Goal: Task Accomplishment & Management: Use online tool/utility

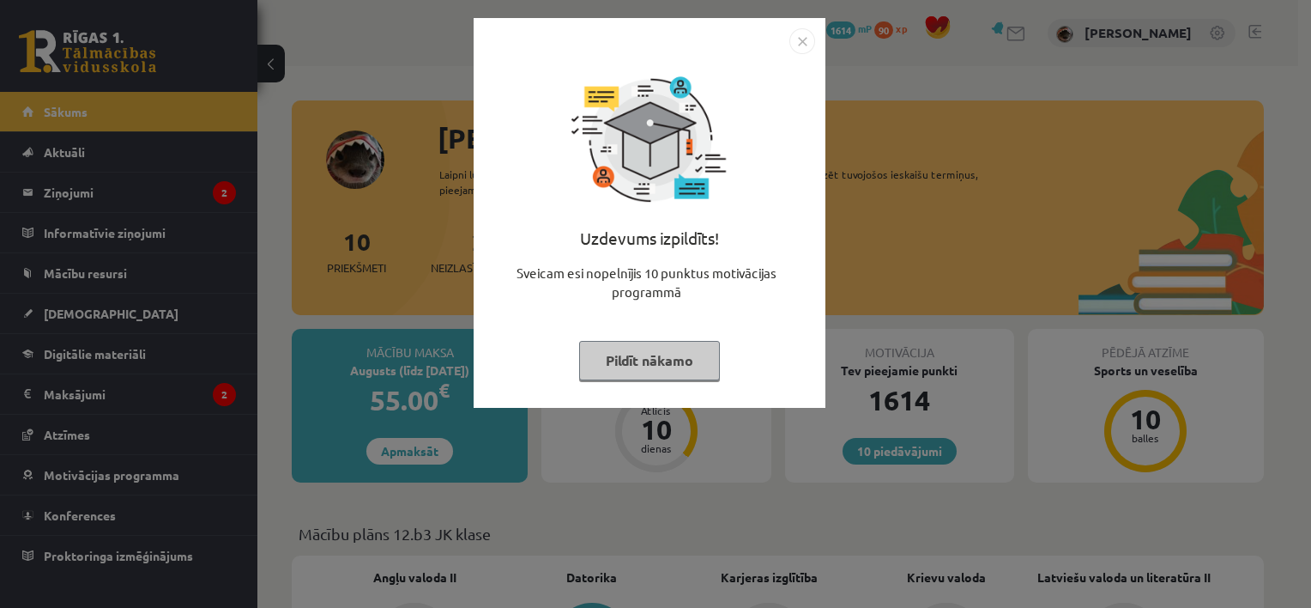
click at [669, 357] on button "Pildīt nākamo" at bounding box center [649, 360] width 141 height 39
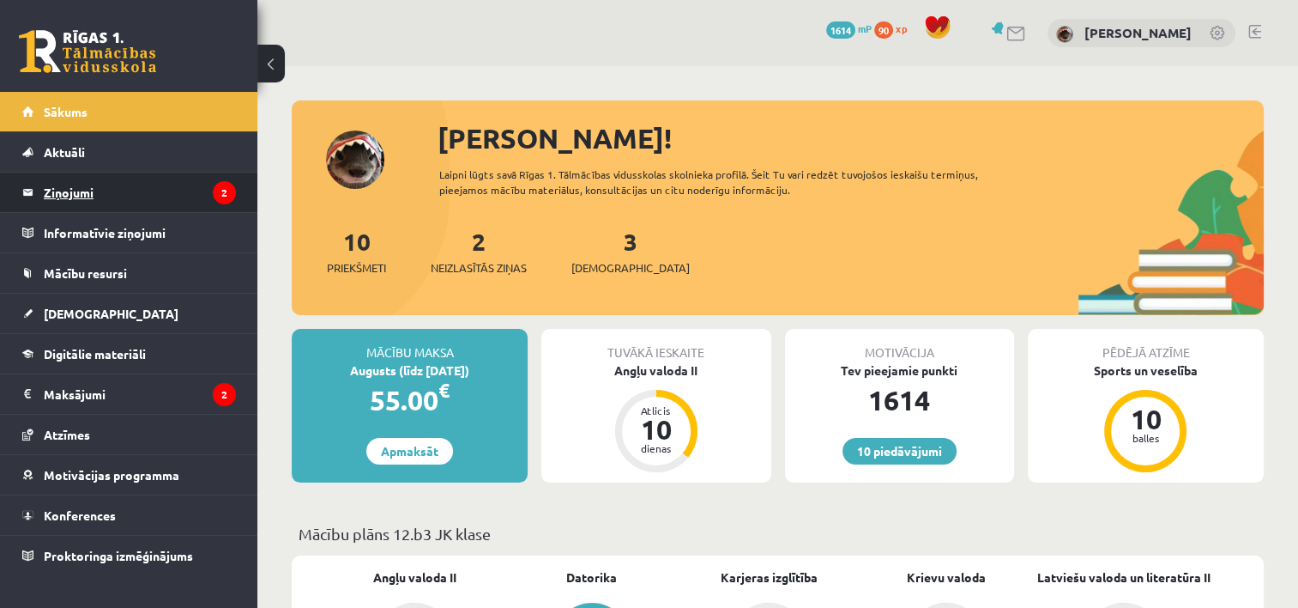
click at [103, 184] on legend "Ziņojumi 2" at bounding box center [140, 191] width 192 height 39
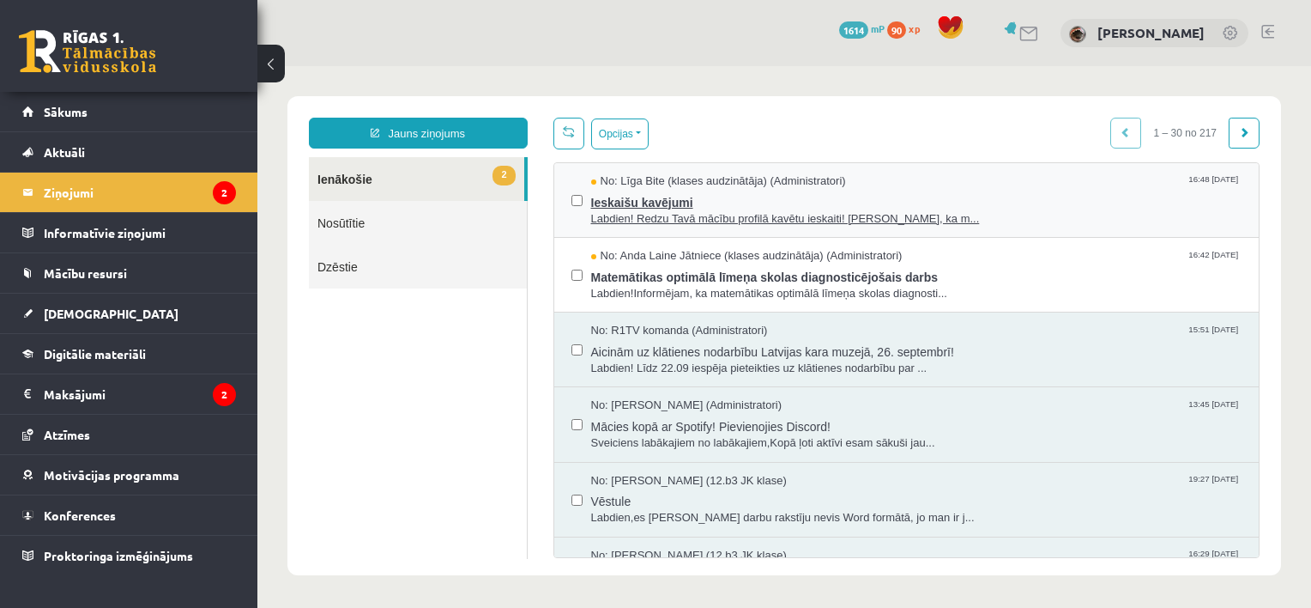
click at [741, 223] on span "Labdien! Redzu Tavā mācību profilā kavētu ieskaiti! Atgādinām, ka m..." at bounding box center [916, 219] width 651 height 16
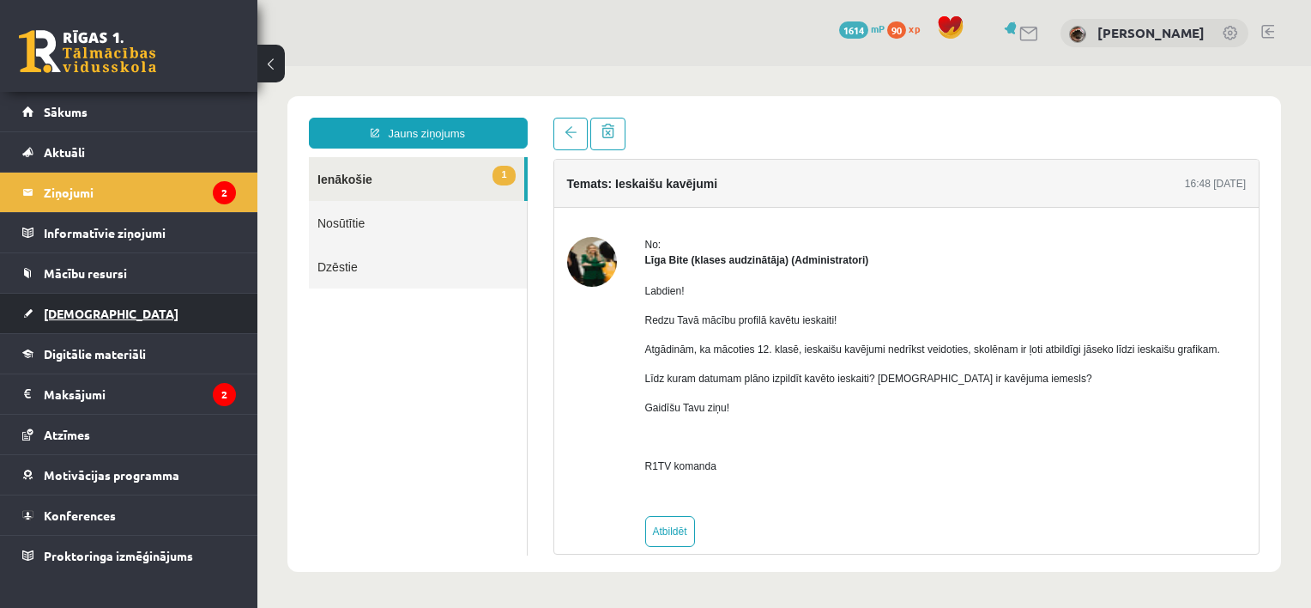
click at [103, 309] on link "[DEMOGRAPHIC_DATA]" at bounding box center [129, 312] width 214 height 39
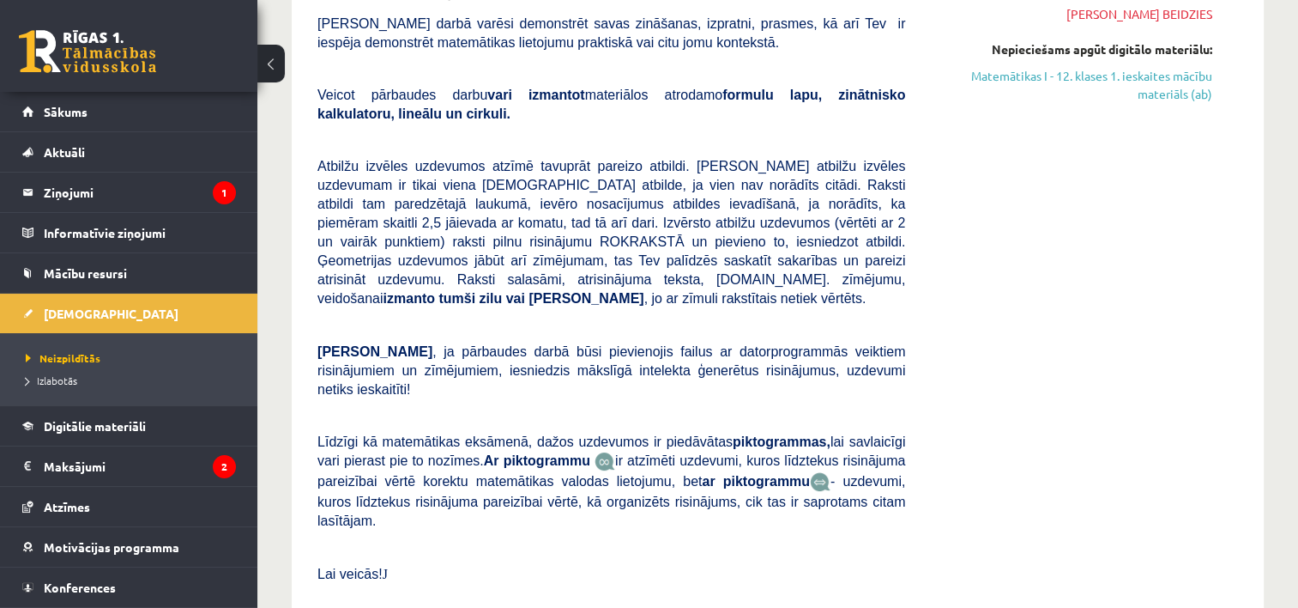
scroll to position [172, 0]
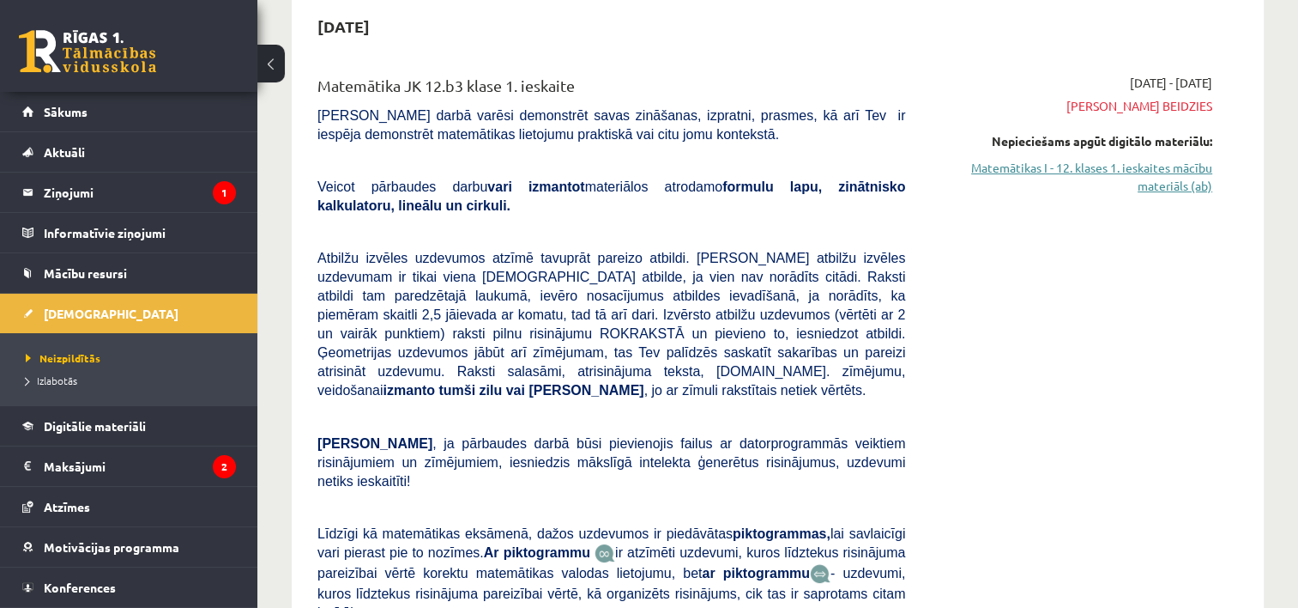
click at [1112, 165] on link "Matemātikas I - 12. klases 1. ieskaites mācību materiāls (ab)" at bounding box center [1071, 177] width 281 height 36
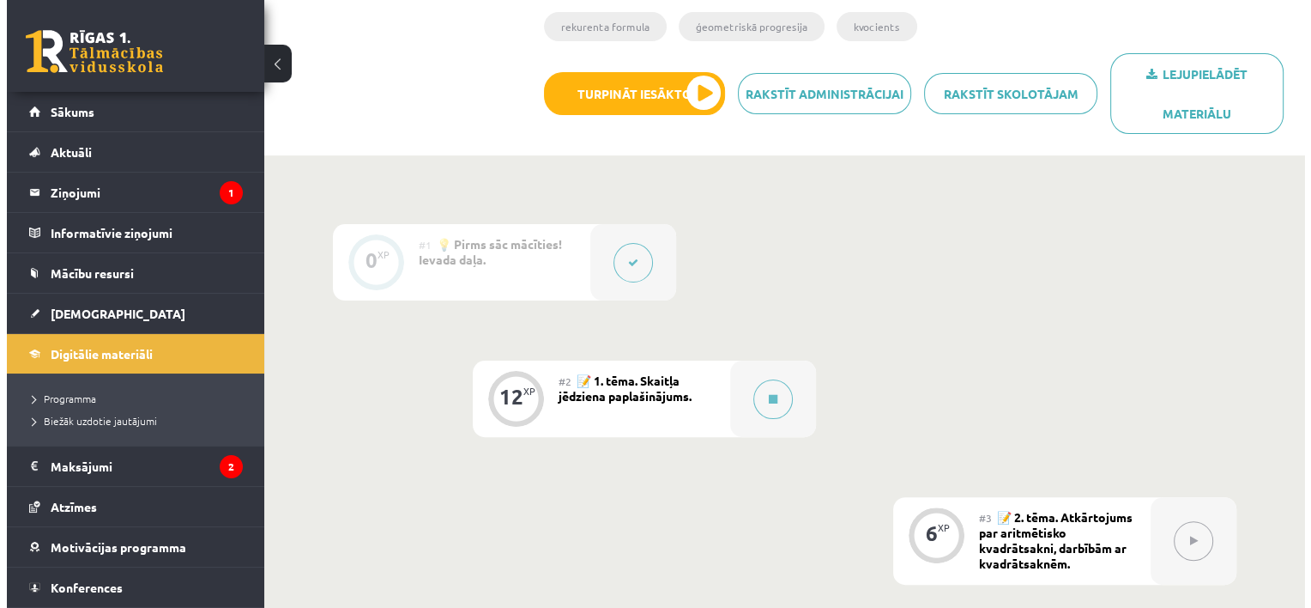
scroll to position [515, 0]
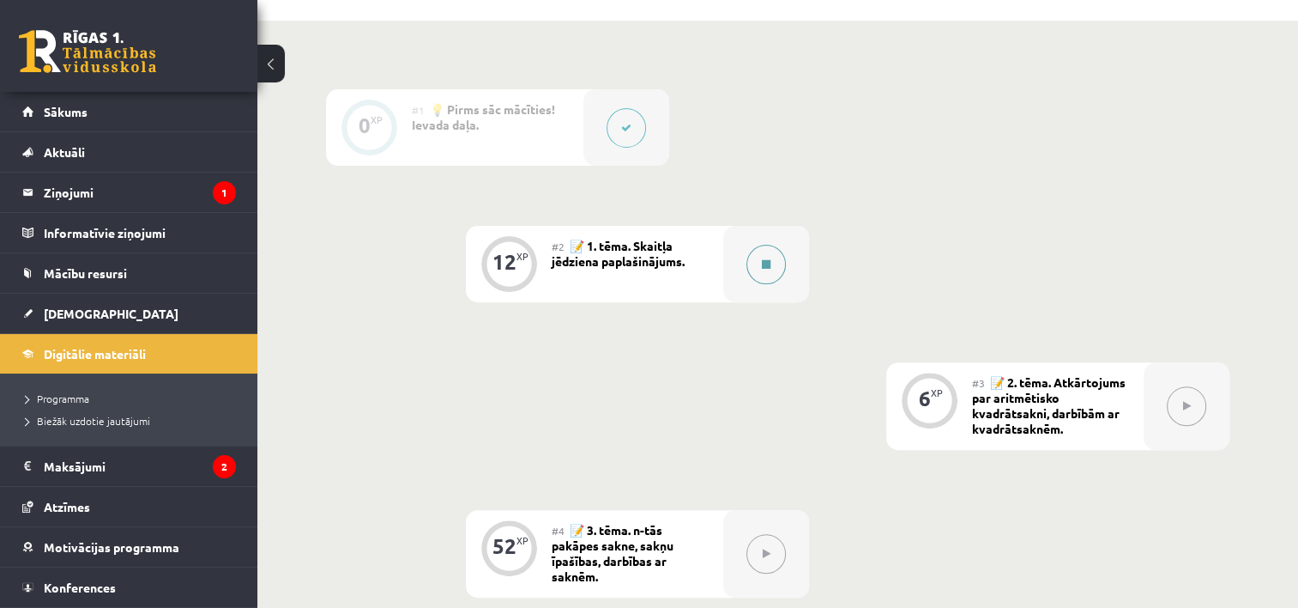
click at [776, 257] on button at bounding box center [766, 264] width 39 height 39
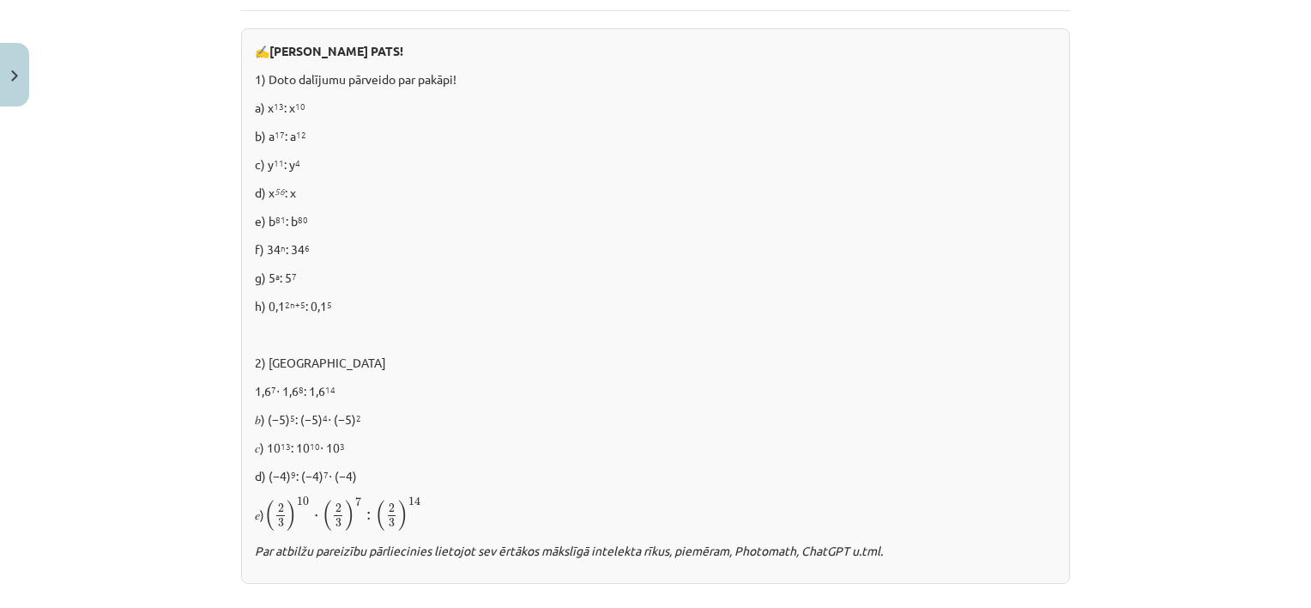
scroll to position [1201, 0]
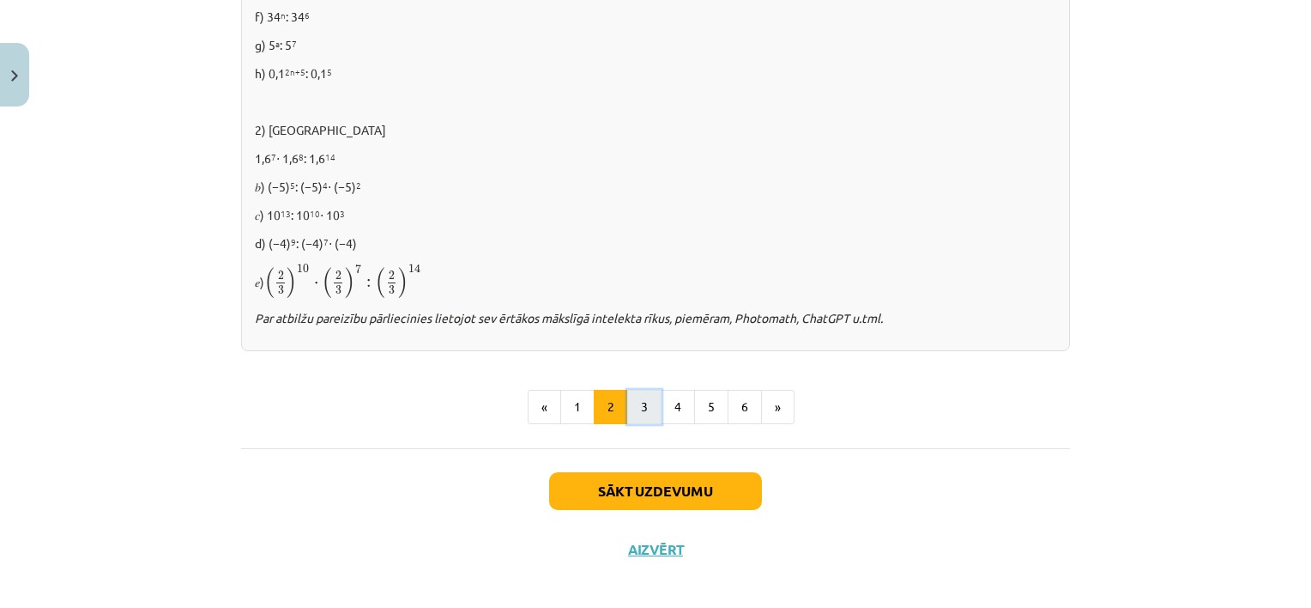
click at [644, 412] on button "3" at bounding box center [644, 407] width 34 height 34
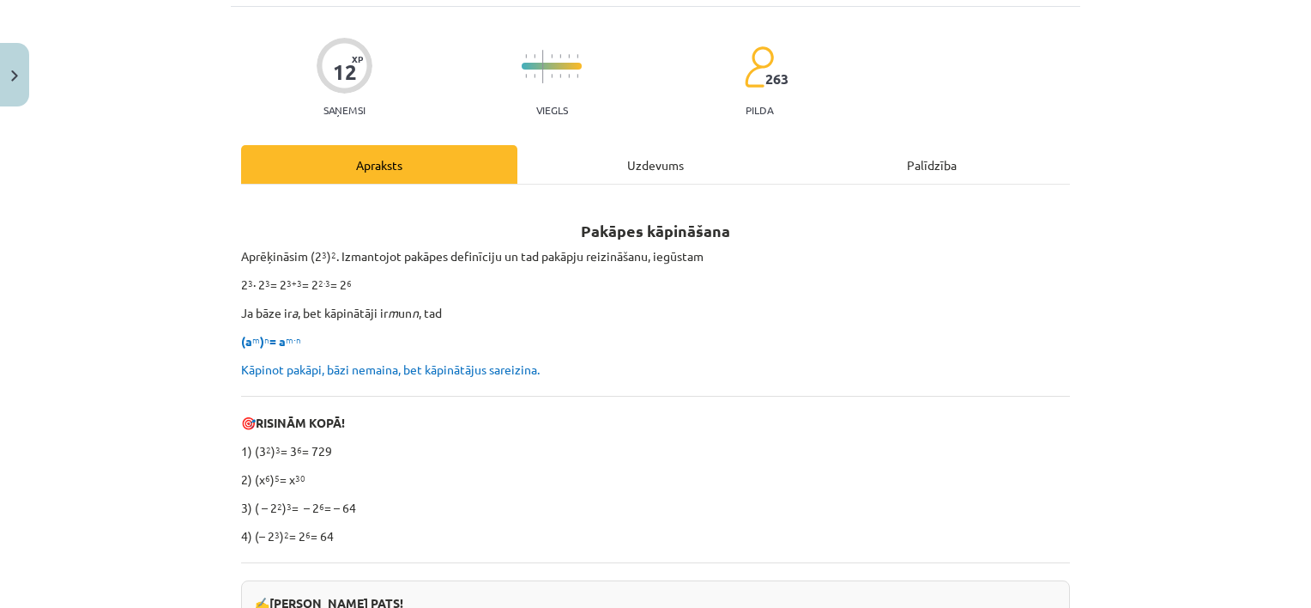
scroll to position [221, 0]
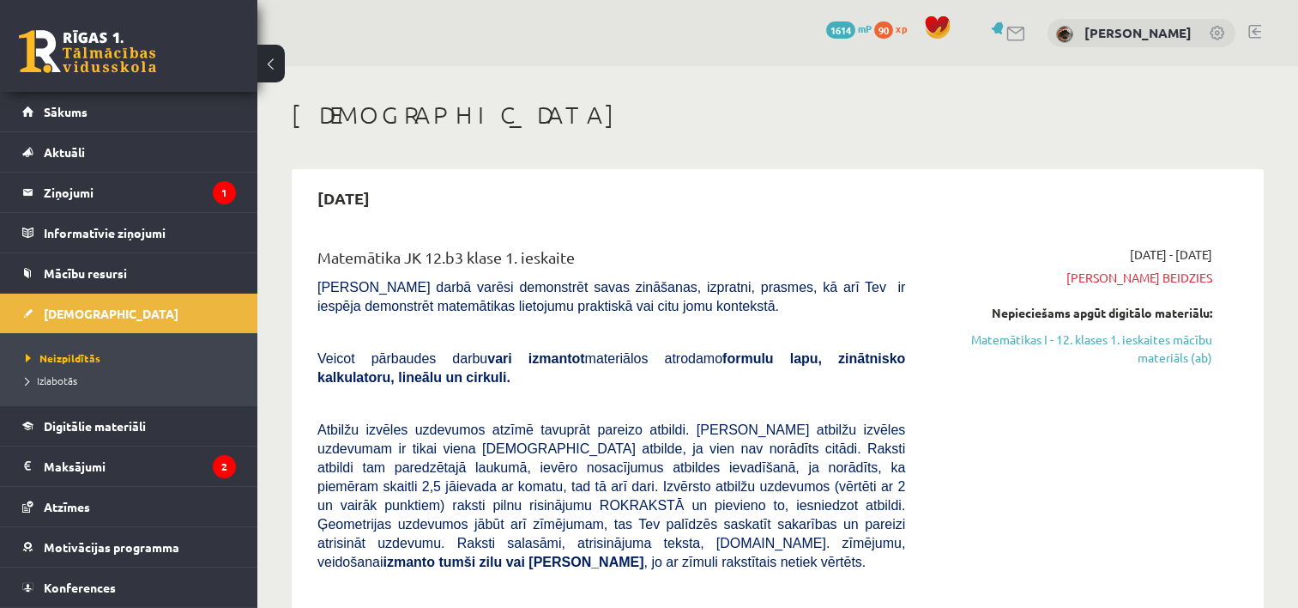
scroll to position [172, 0]
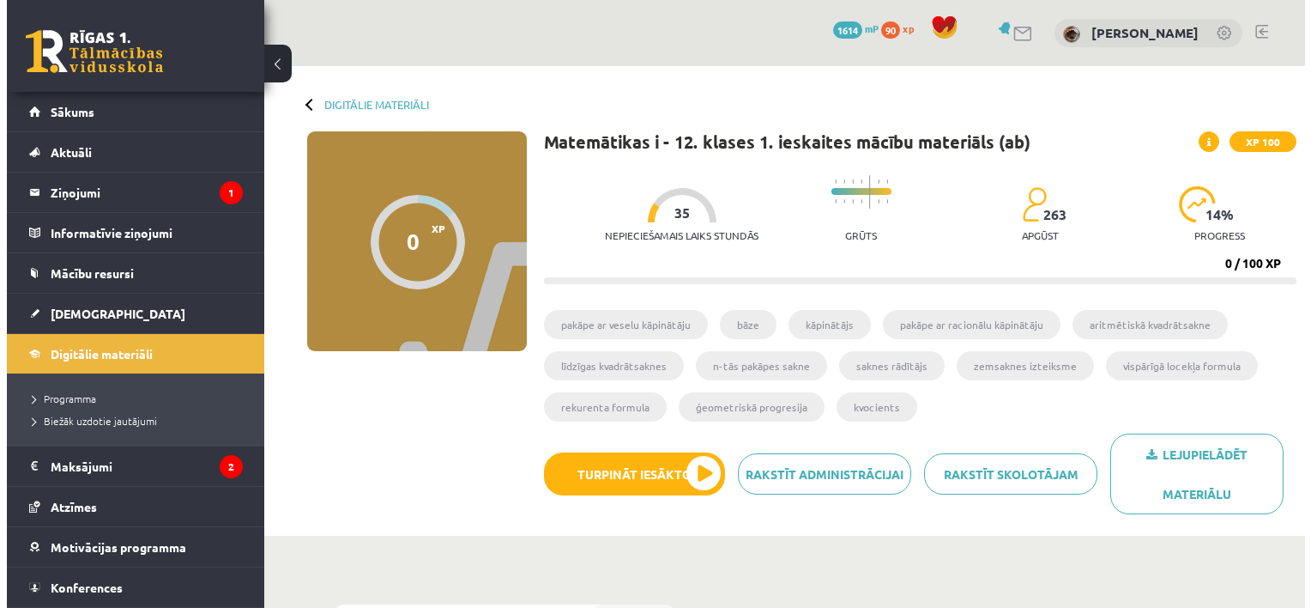
scroll to position [553, 0]
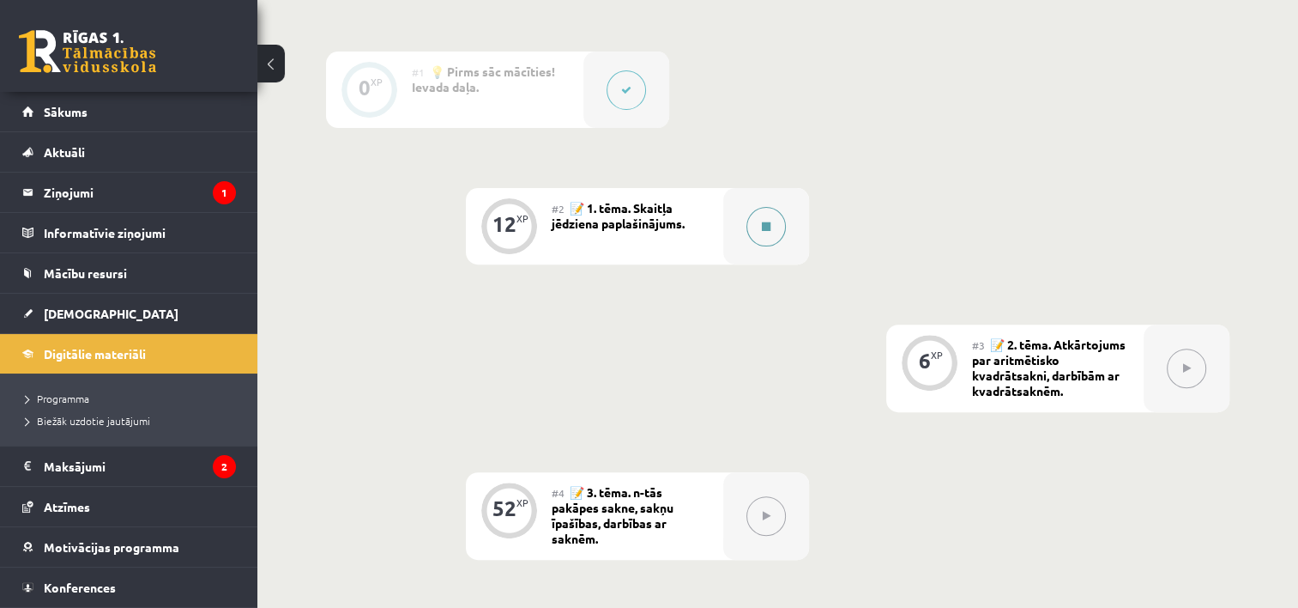
click at [737, 218] on div at bounding box center [766, 226] width 86 height 76
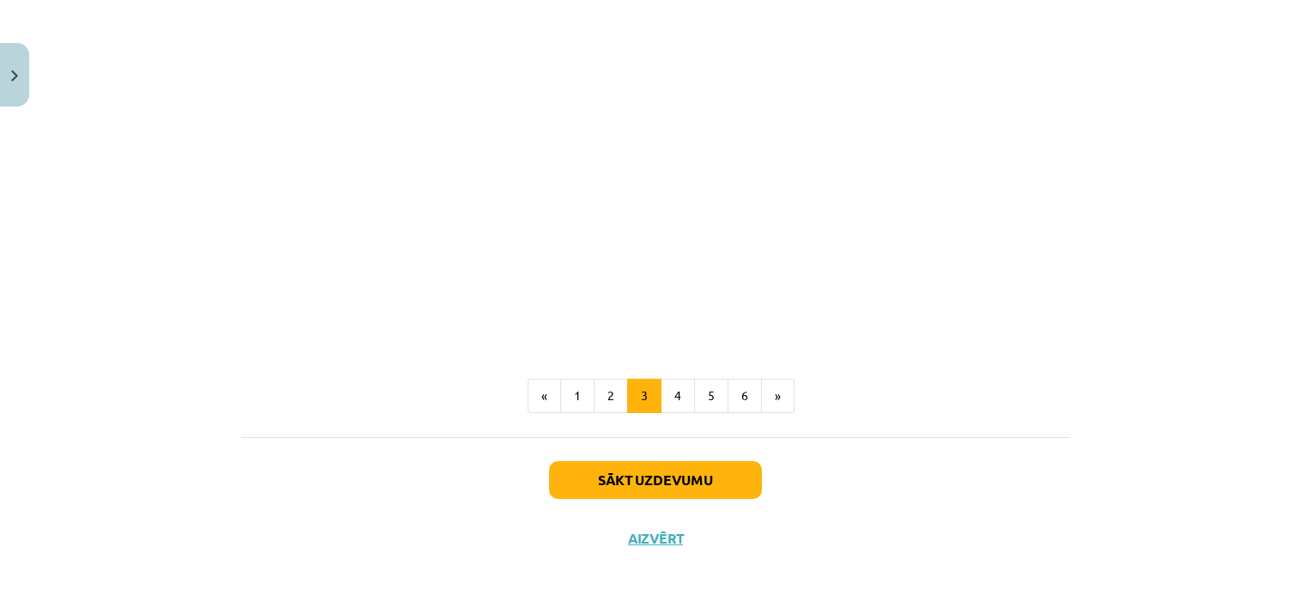
scroll to position [1301, 0]
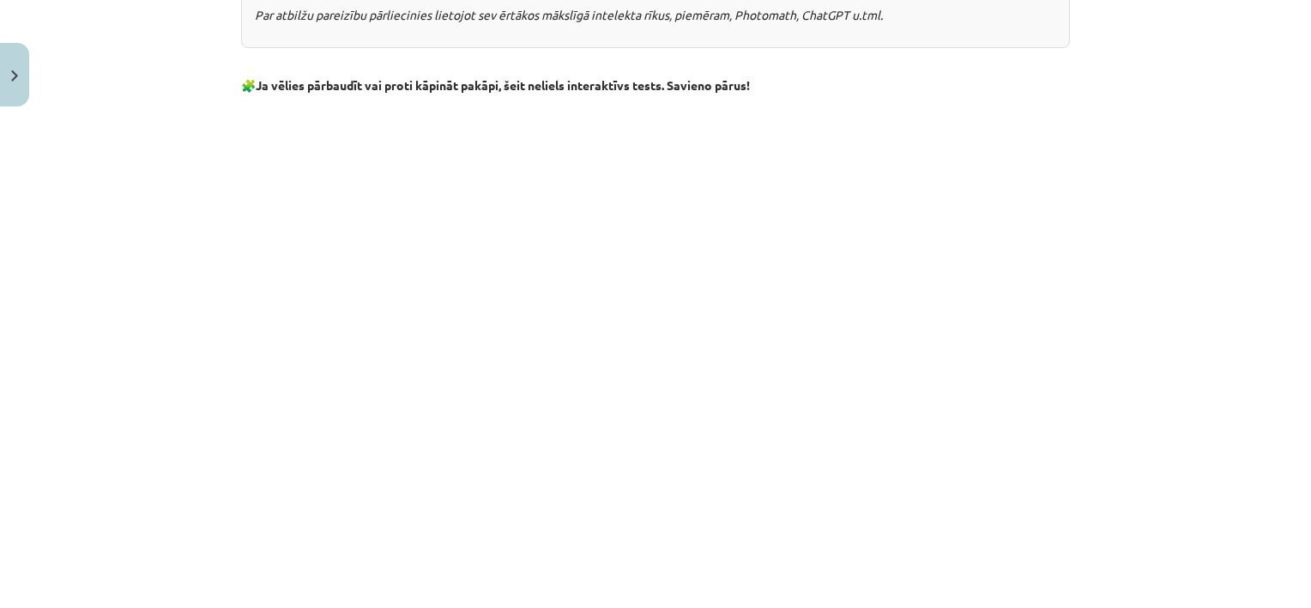
click at [940, 86] on p "🧩 Ja vēlies pārbaudīt vai proti kāpināt pakāpi, šeit neliels interaktīvs tests.…" at bounding box center [655, 85] width 829 height 18
click at [241, 561] on p at bounding box center [655, 560] width 829 height 18
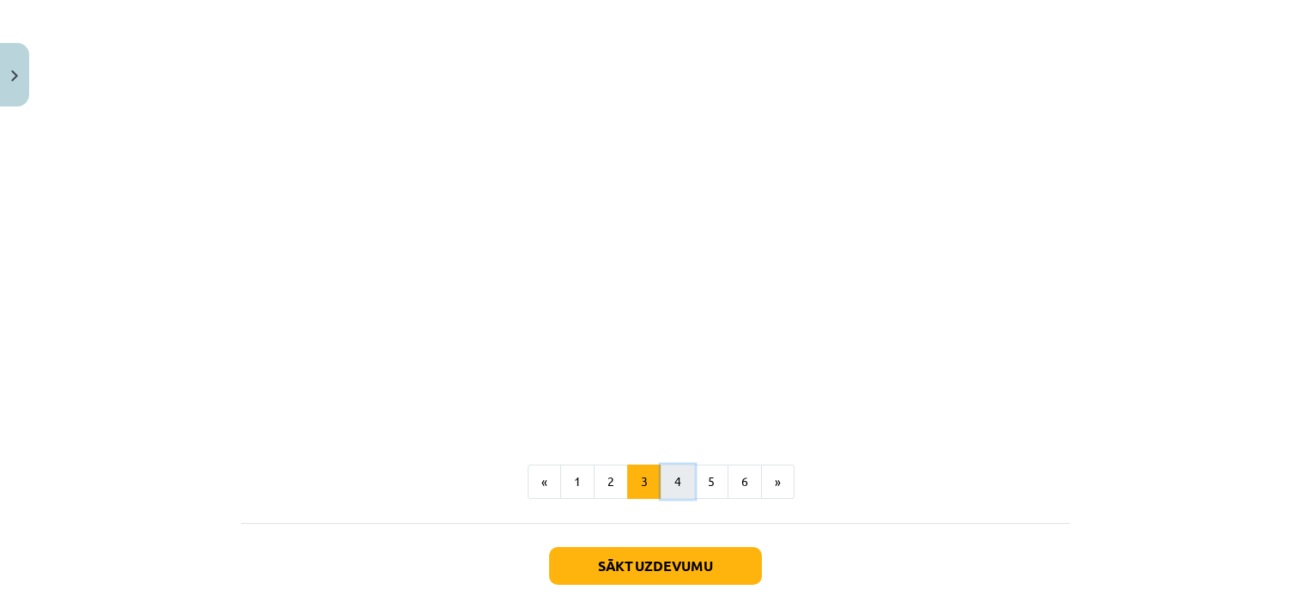
click at [669, 480] on button "4" at bounding box center [678, 481] width 34 height 34
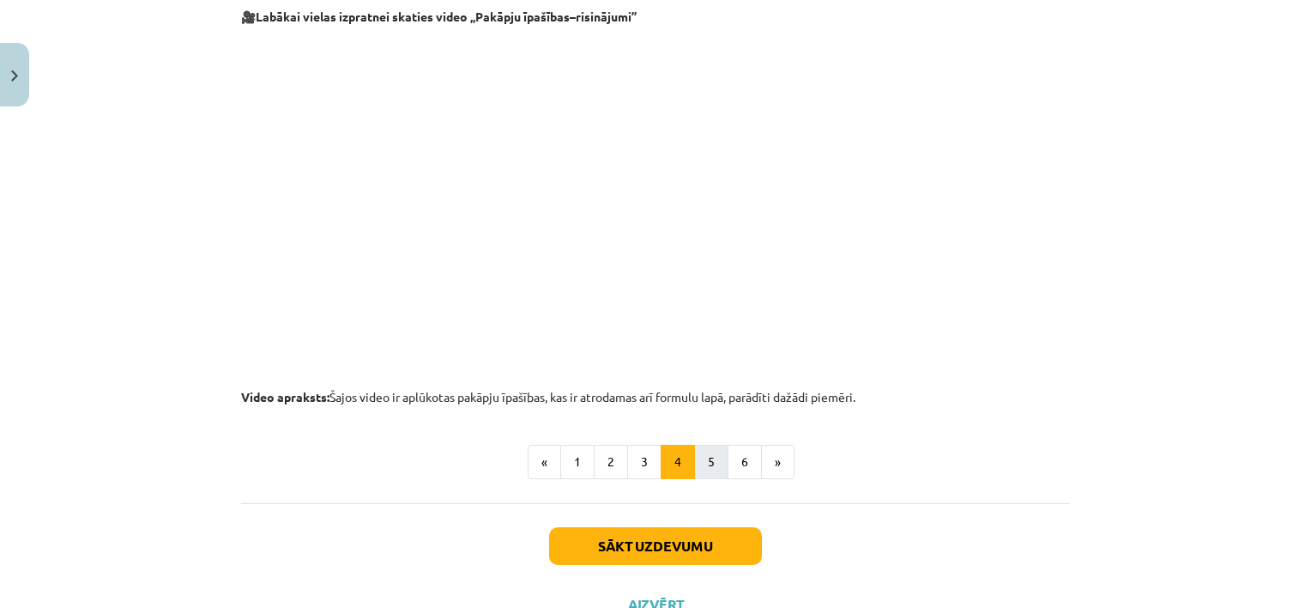
scroll to position [1651, 0]
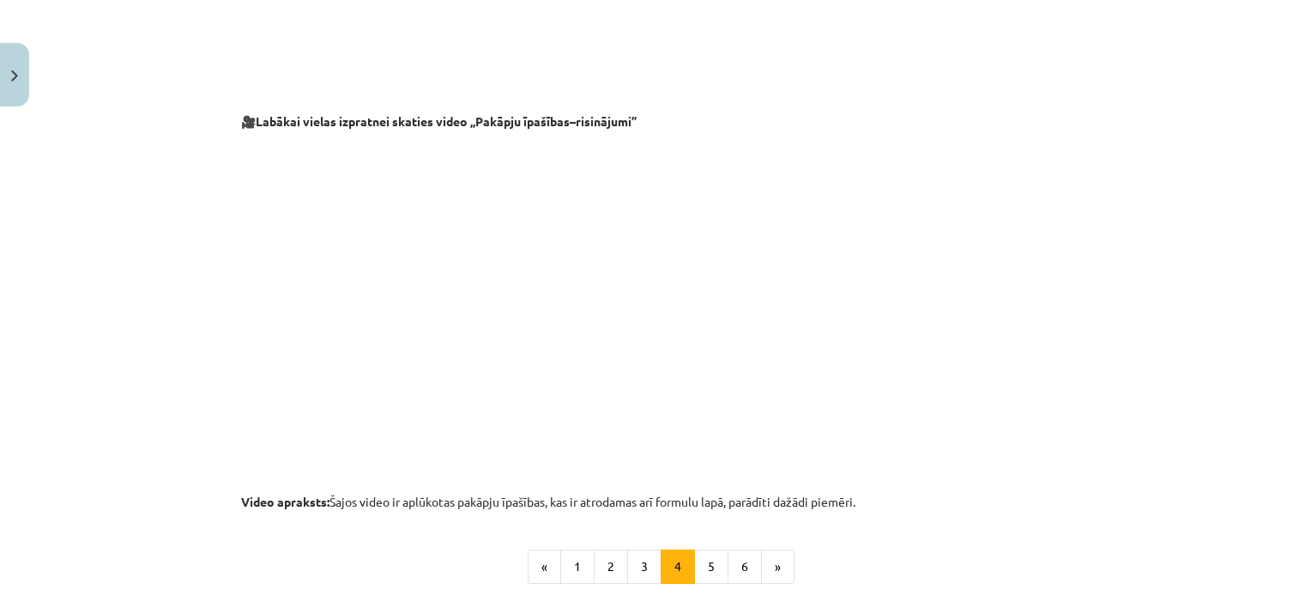
click at [299, 432] on p at bounding box center [655, 297] width 829 height 313
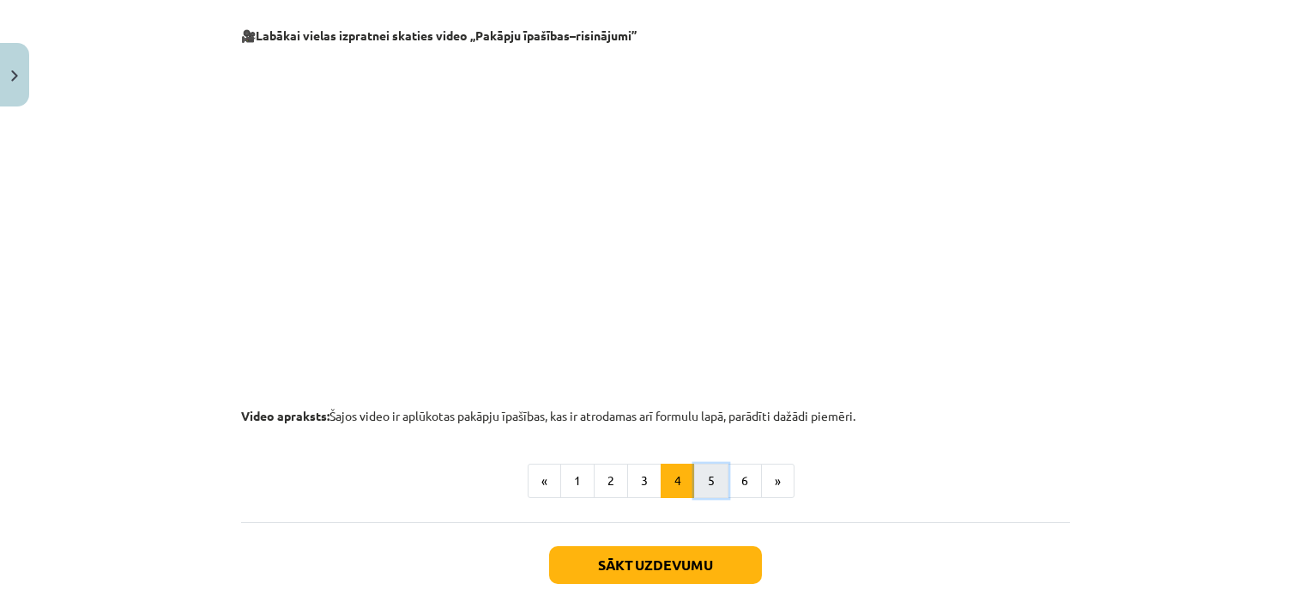
click at [694, 478] on button "5" at bounding box center [711, 480] width 34 height 34
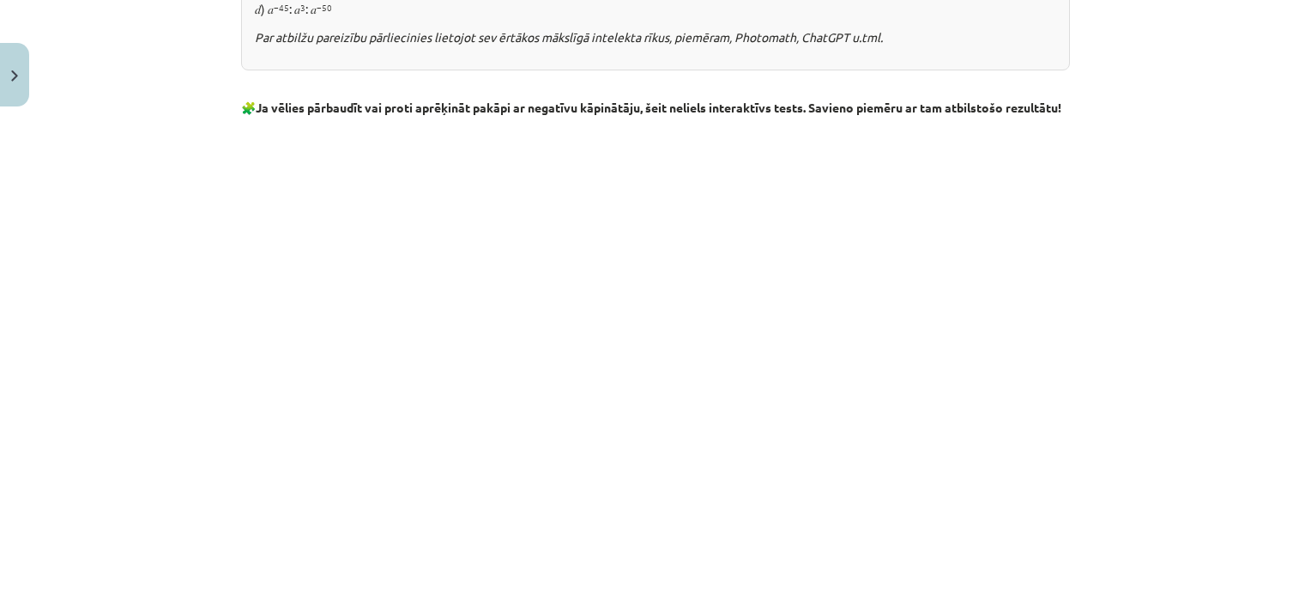
scroll to position [1801, 0]
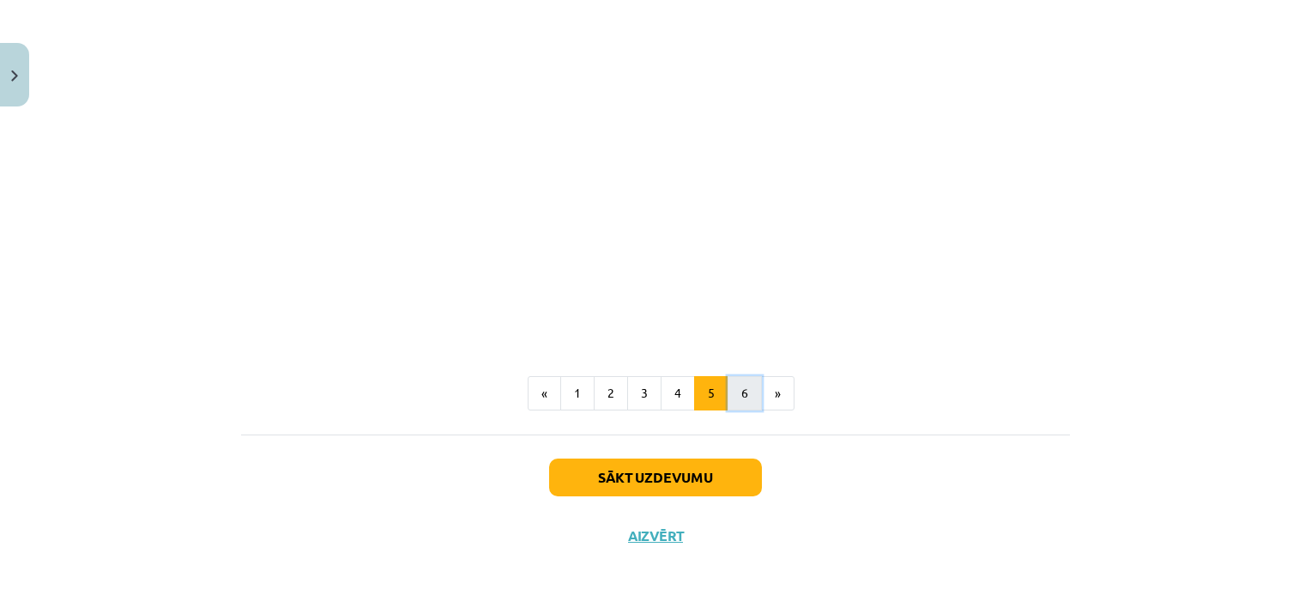
click at [743, 402] on button "6" at bounding box center [745, 393] width 34 height 34
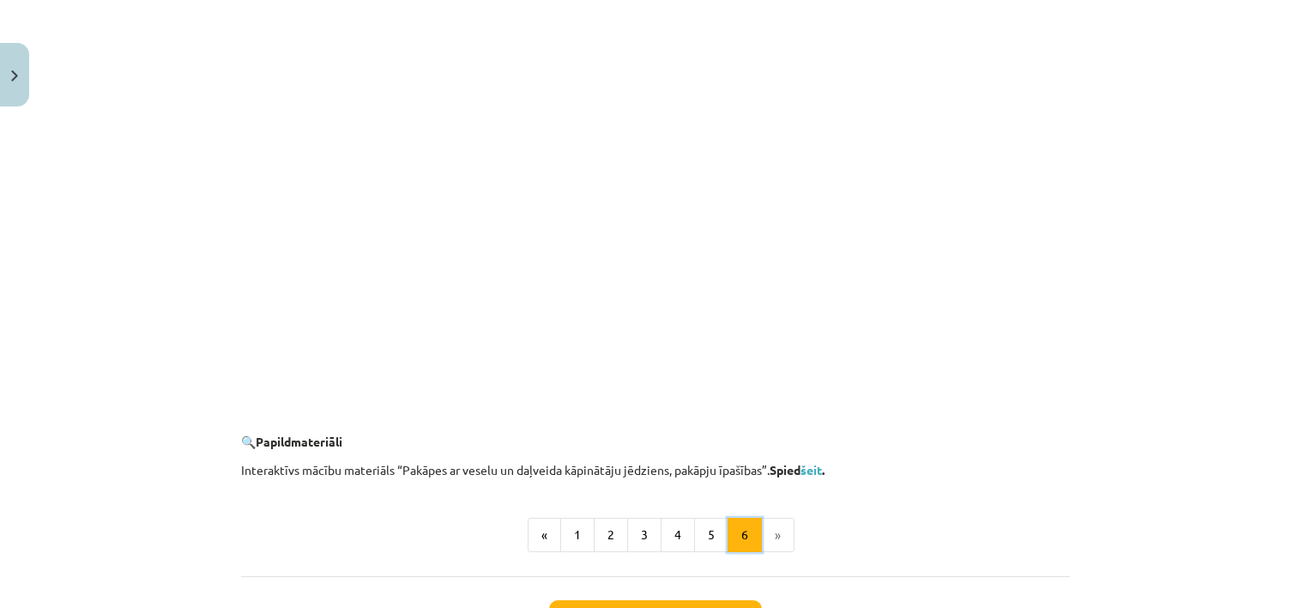
scroll to position [1666, 0]
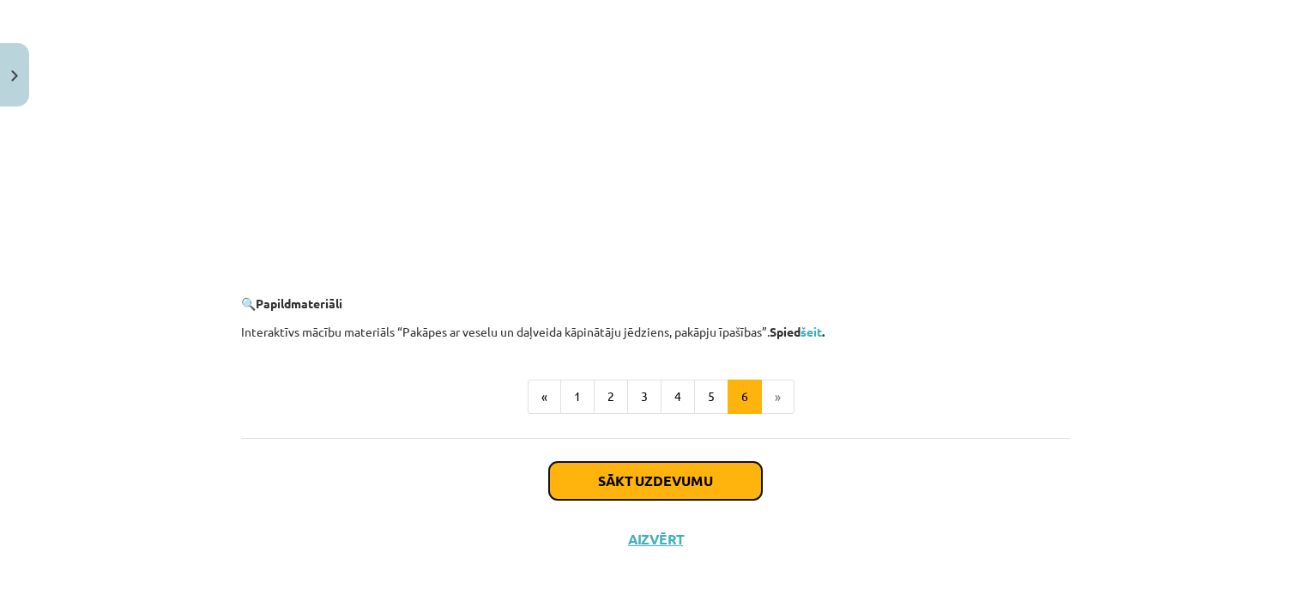
click at [738, 472] on button "Sākt uzdevumu" at bounding box center [655, 481] width 213 height 38
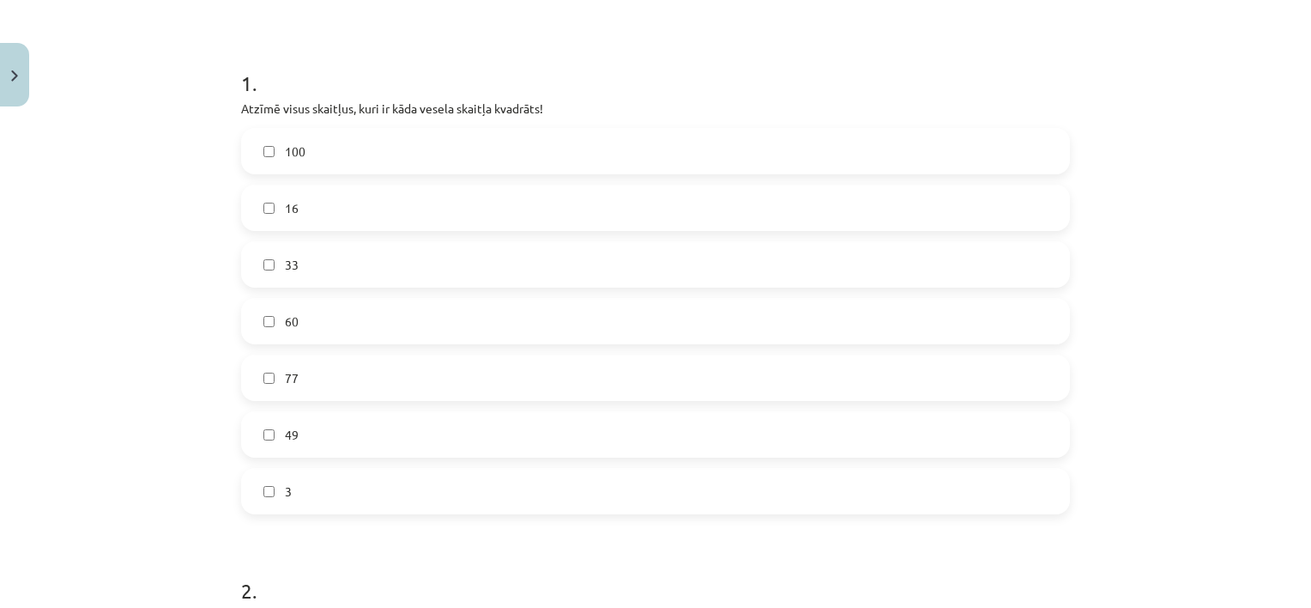
scroll to position [215, 0]
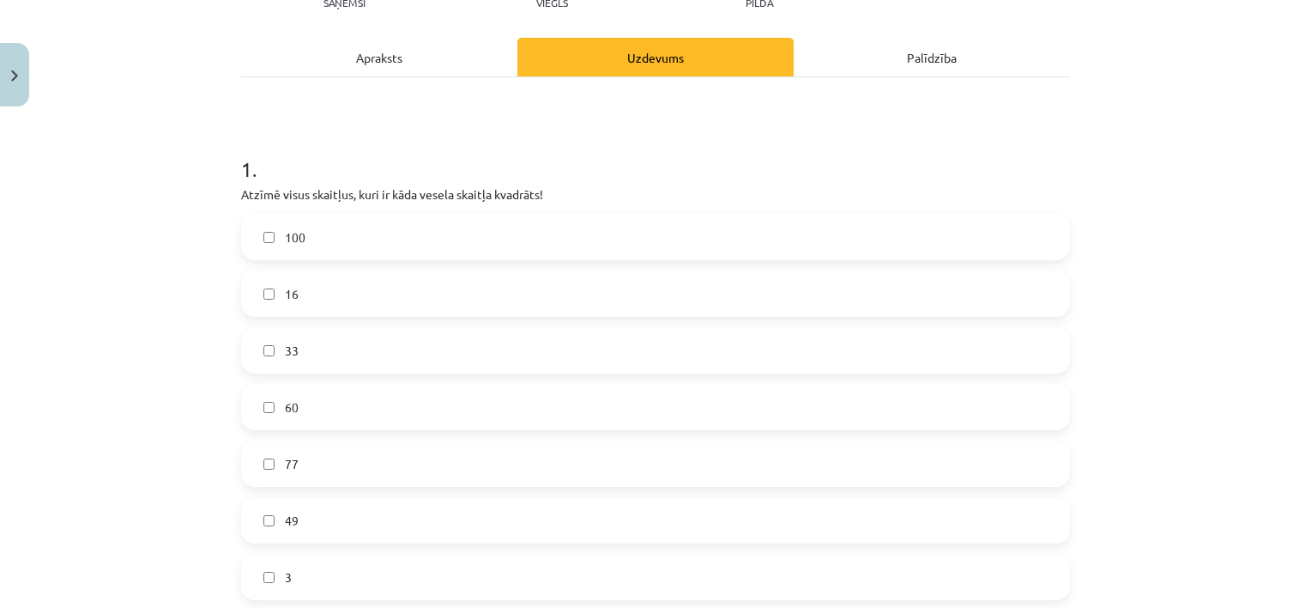
click at [450, 233] on label "100" at bounding box center [656, 236] width 826 height 43
click at [372, 301] on label "16" at bounding box center [656, 293] width 826 height 43
click at [326, 294] on label "16" at bounding box center [656, 293] width 826 height 43
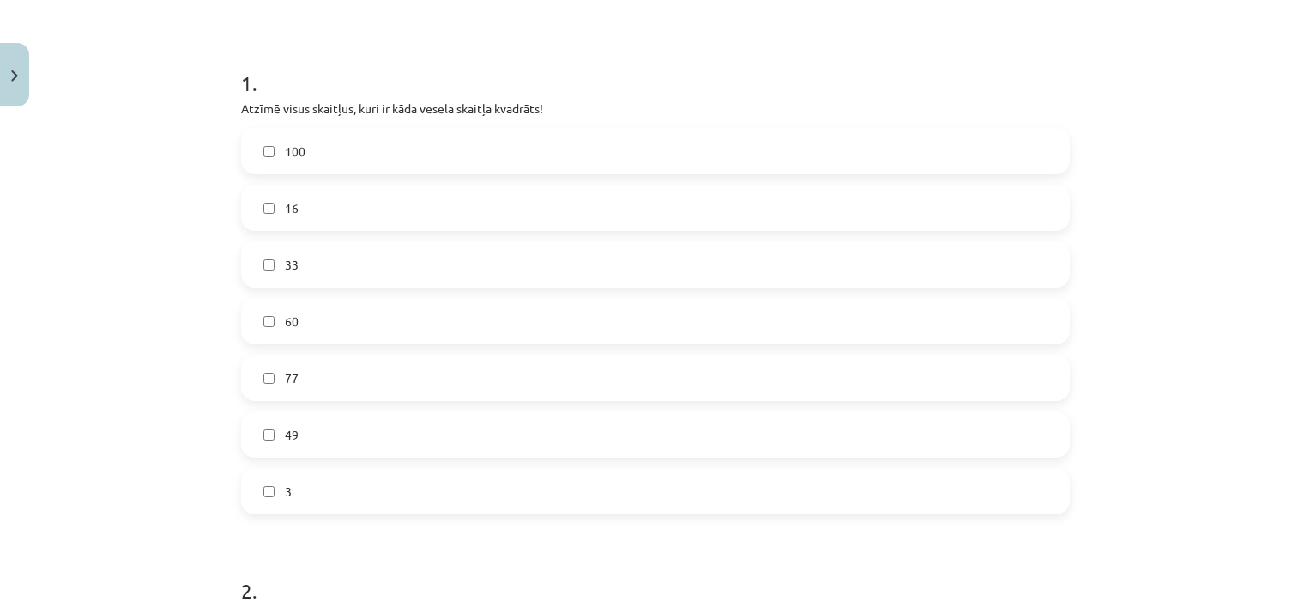
click at [324, 418] on label "49" at bounding box center [656, 434] width 826 height 43
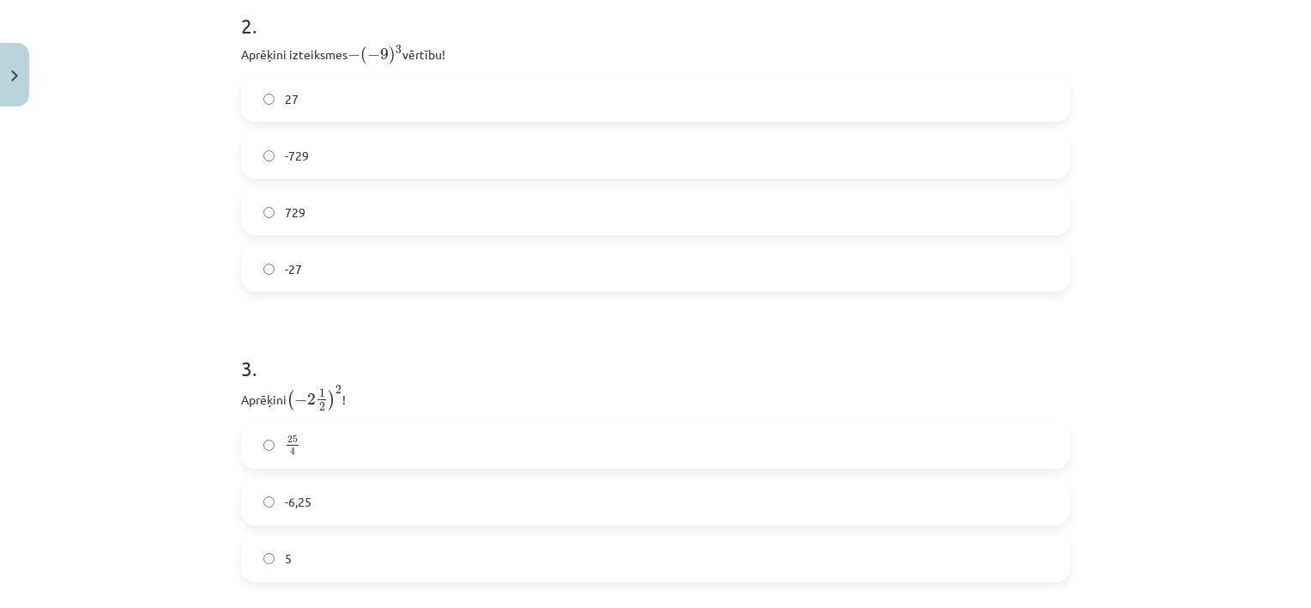
scroll to position [693, 0]
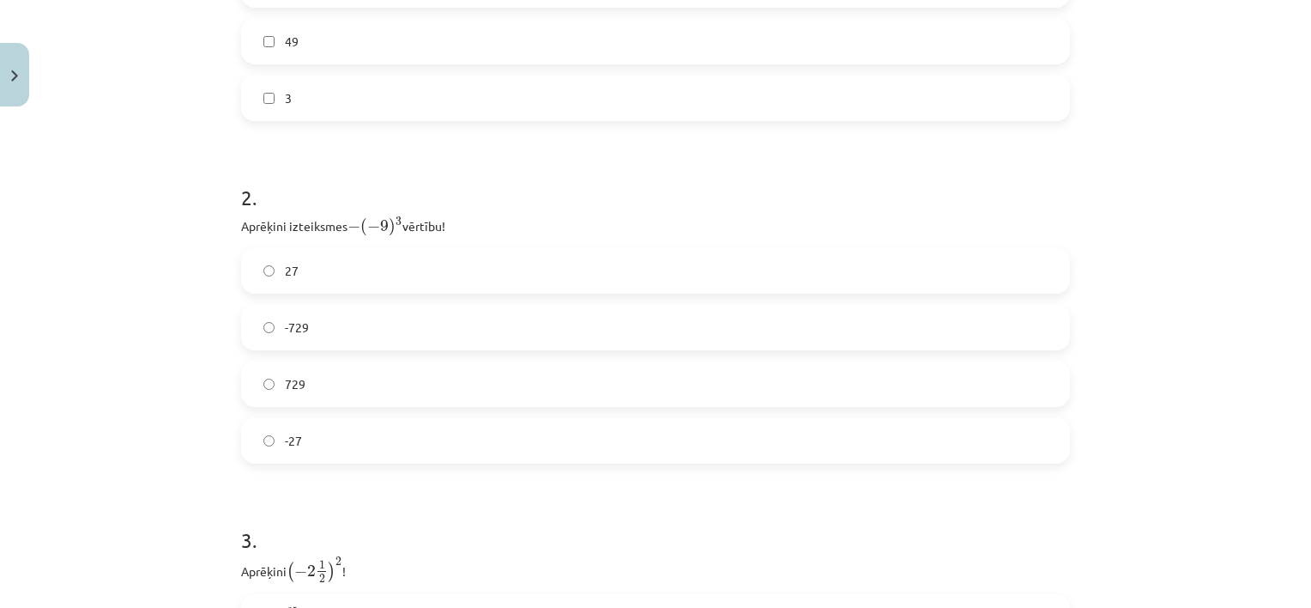
drag, startPoint x: 369, startPoint y: 476, endPoint x: 361, endPoint y: 470, distance: 9.8
drag, startPoint x: 361, startPoint y: 470, endPoint x: 227, endPoint y: 382, distance: 161.1
click at [231, 382] on div "12 XP Saņemsi Viegls 263 pilda Apraksts Uzdevums Palīdzība 1 . Atzīmē visus ska…" at bounding box center [656, 165] width 850 height 1489
click at [285, 381] on span "729" at bounding box center [295, 384] width 21 height 18
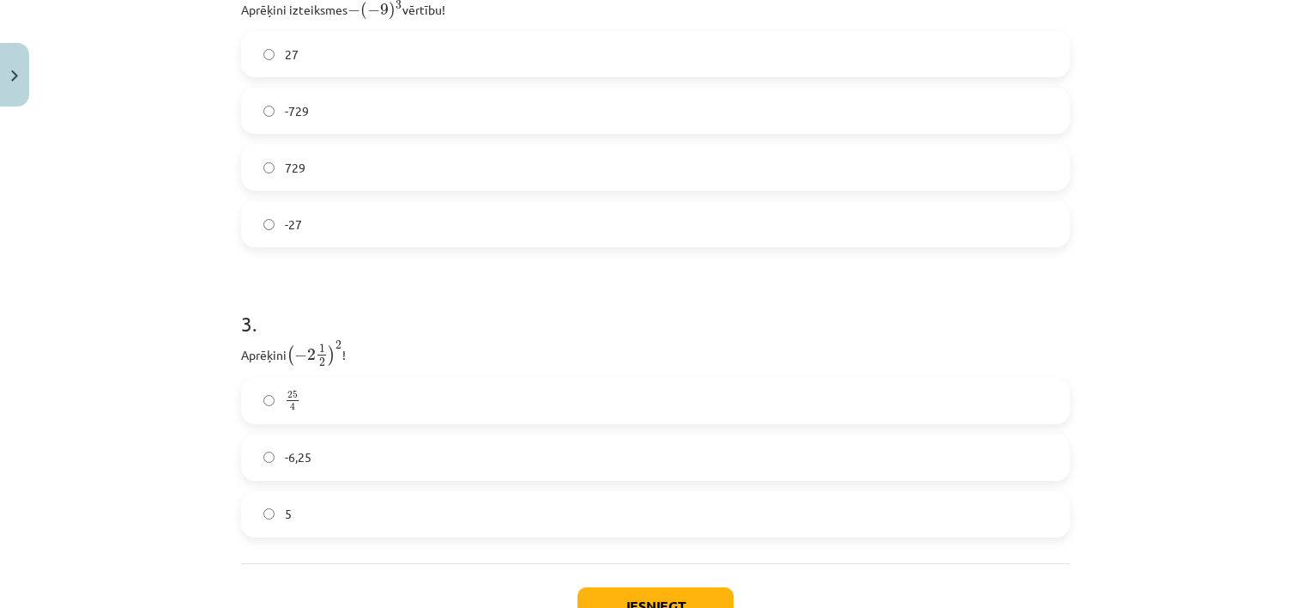
scroll to position [951, 0]
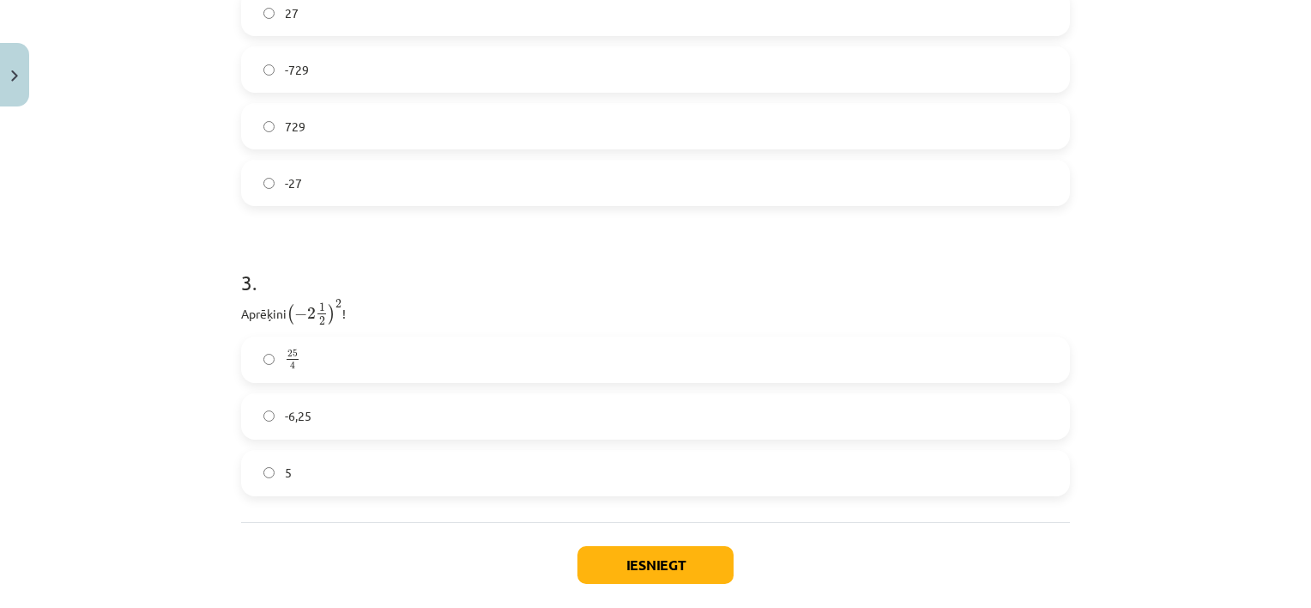
click at [336, 347] on label "25 4 25 4" at bounding box center [656, 359] width 826 height 43
click at [597, 566] on button "Iesniegt" at bounding box center [656, 565] width 156 height 38
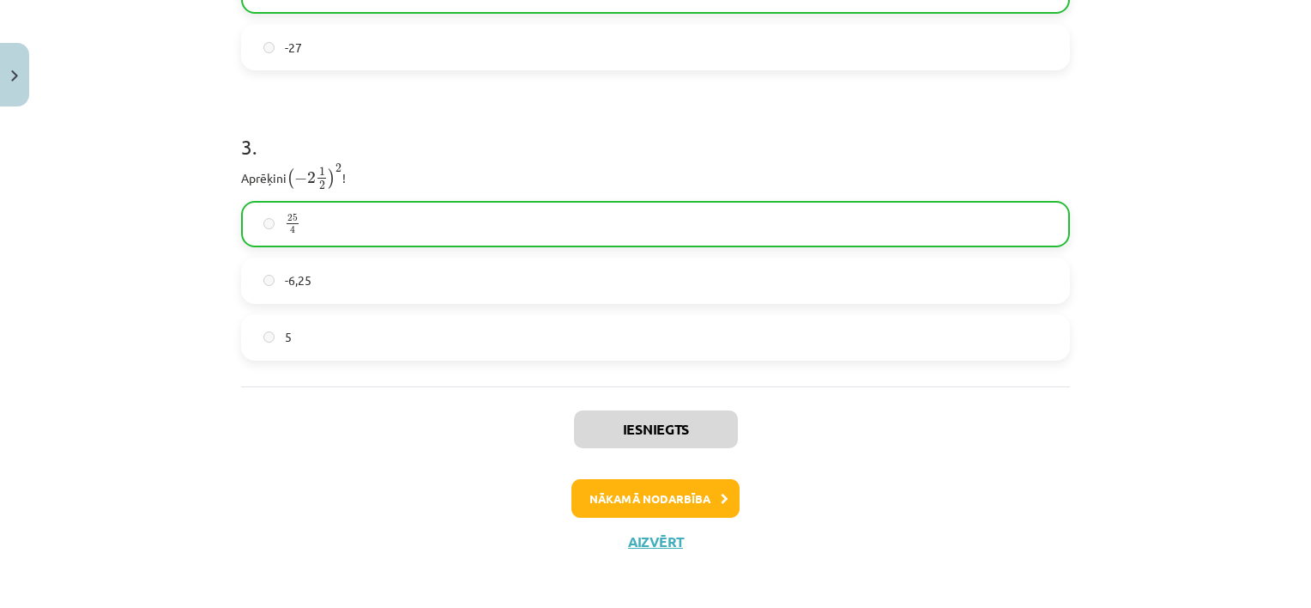
scroll to position [1091, 0]
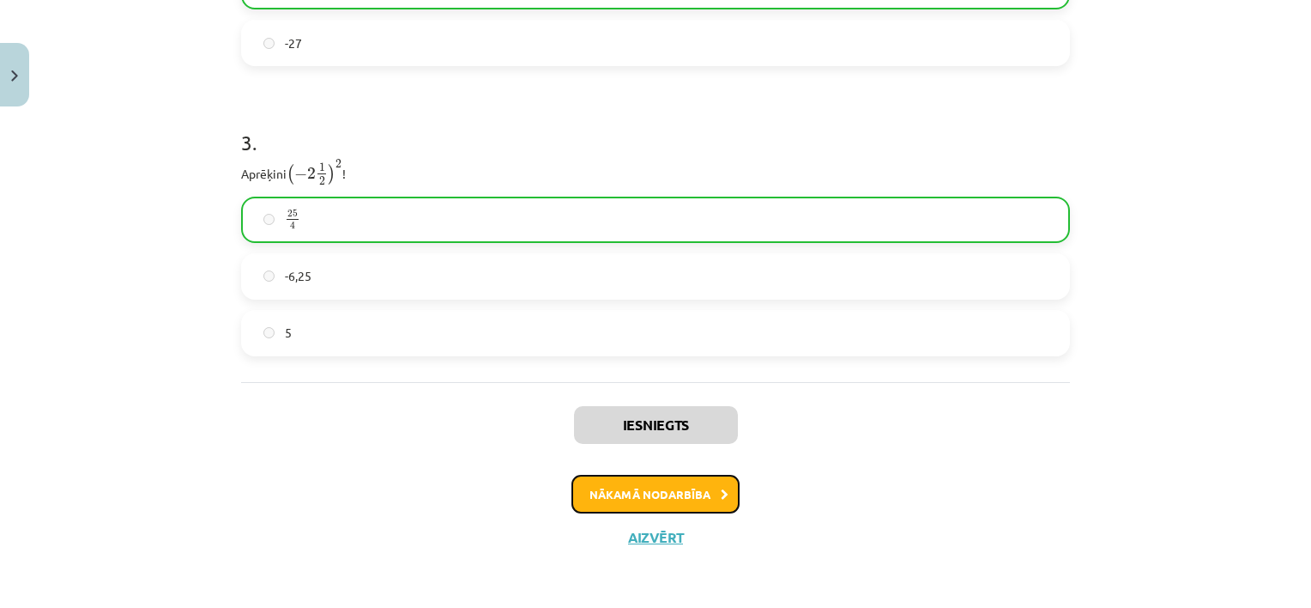
click at [623, 487] on button "Nākamā nodarbība" at bounding box center [656, 494] width 168 height 39
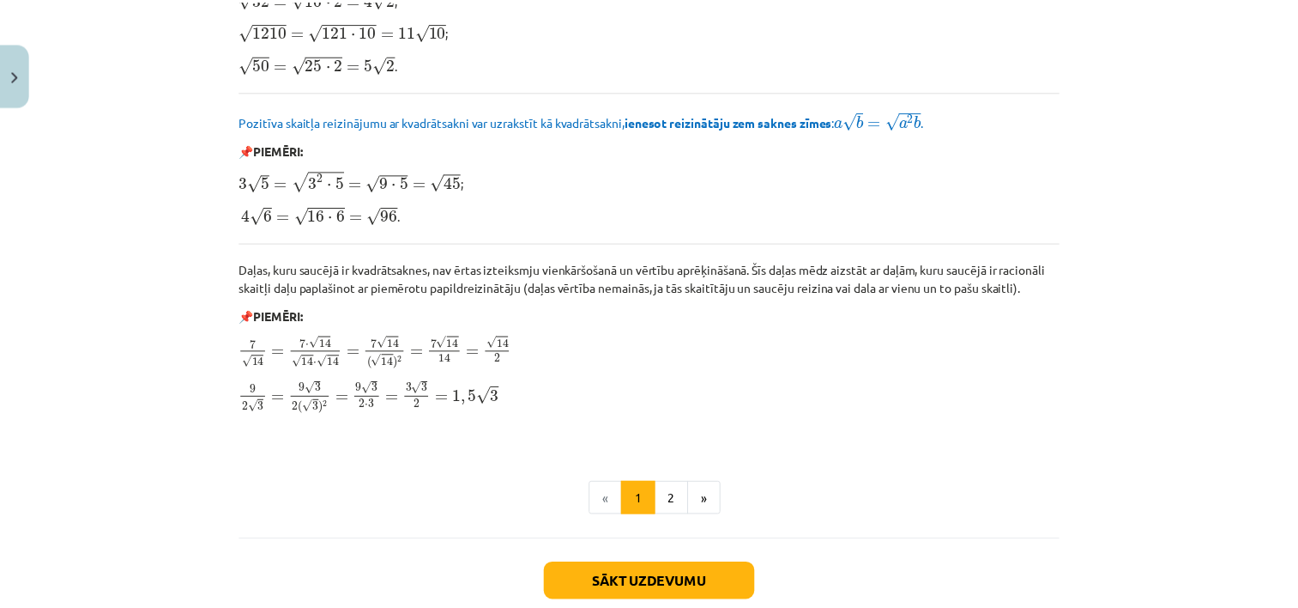
scroll to position [2079, 0]
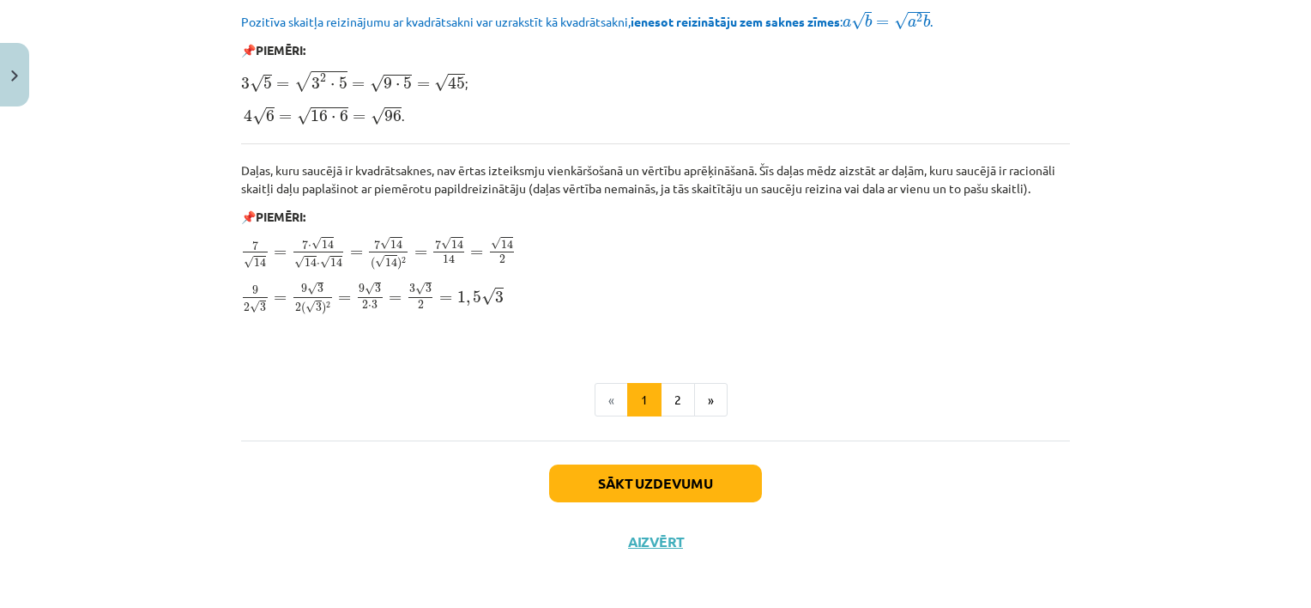
click at [627, 522] on div "Sākt uzdevumu Aizvērt" at bounding box center [655, 500] width 829 height 120
click at [638, 540] on button "Aizvērt" at bounding box center [655, 541] width 65 height 17
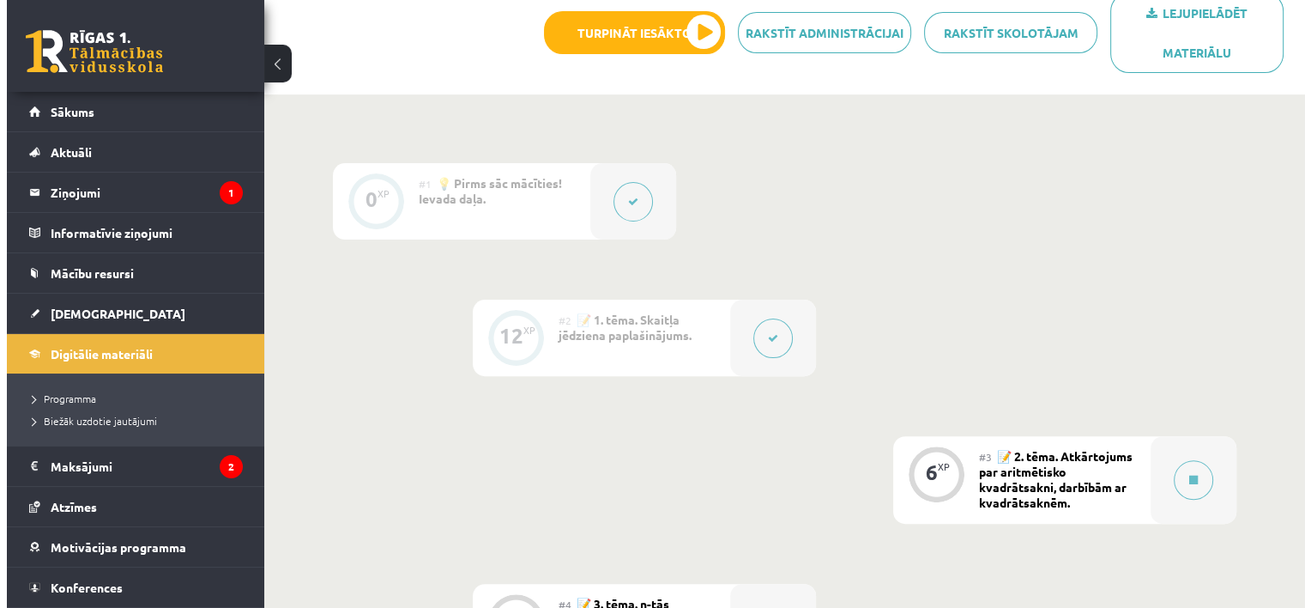
scroll to position [613, 0]
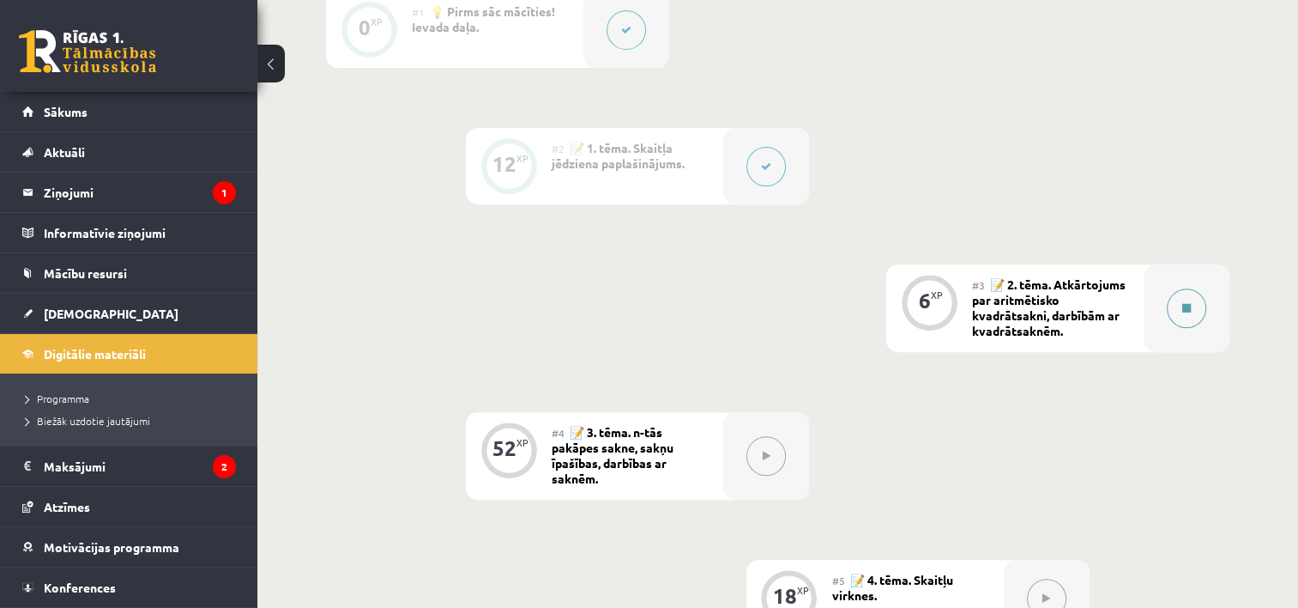
click at [1160, 311] on div at bounding box center [1187, 308] width 86 height 88
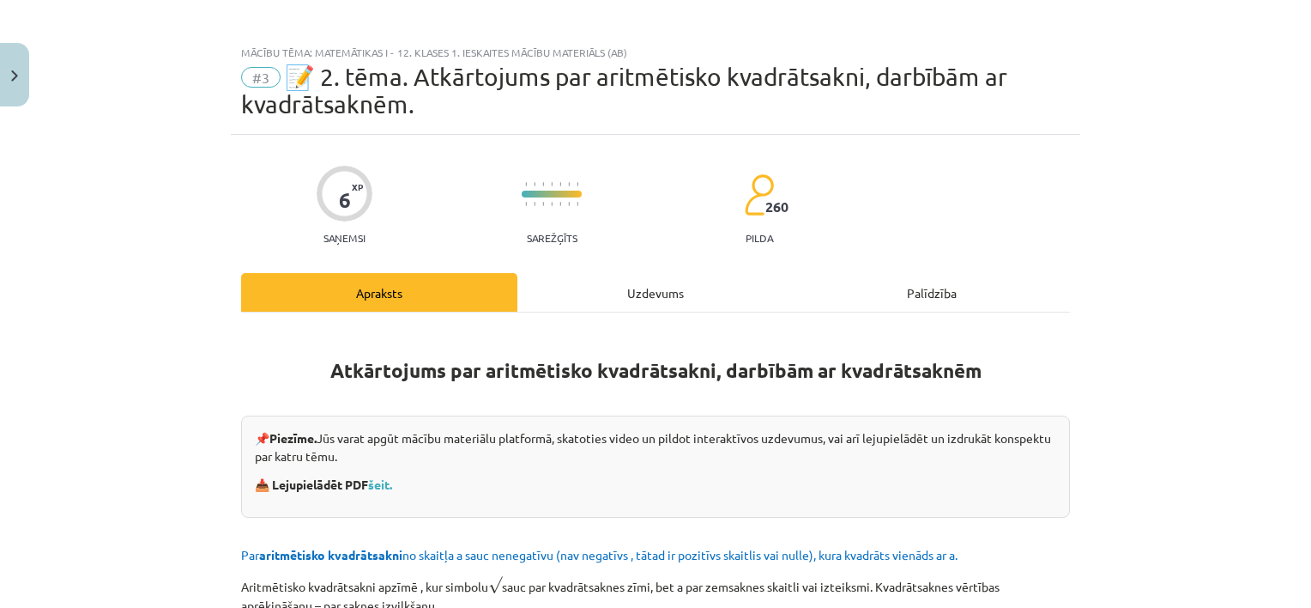
scroll to position [0, 0]
